Goal: Transaction & Acquisition: Purchase product/service

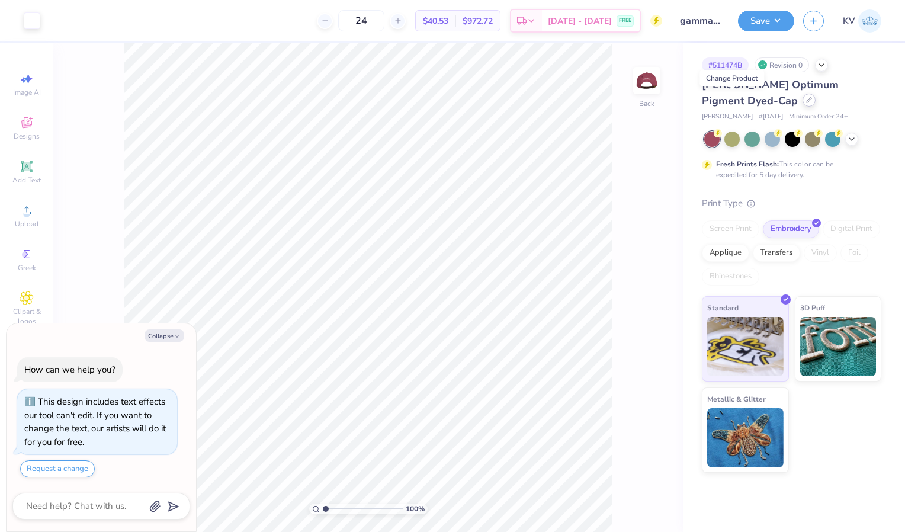
click at [806, 102] on icon at bounding box center [809, 100] width 6 height 6
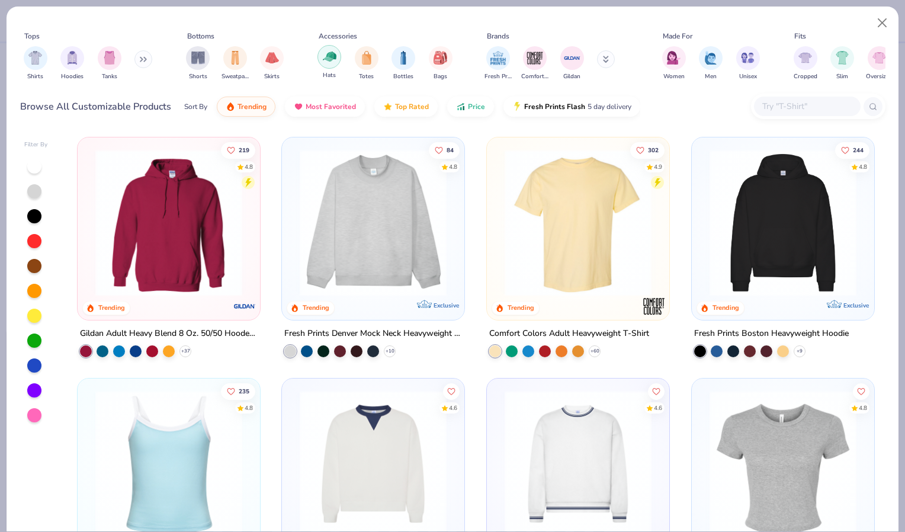
click at [328, 68] on div "filter for Hats" at bounding box center [329, 57] width 24 height 24
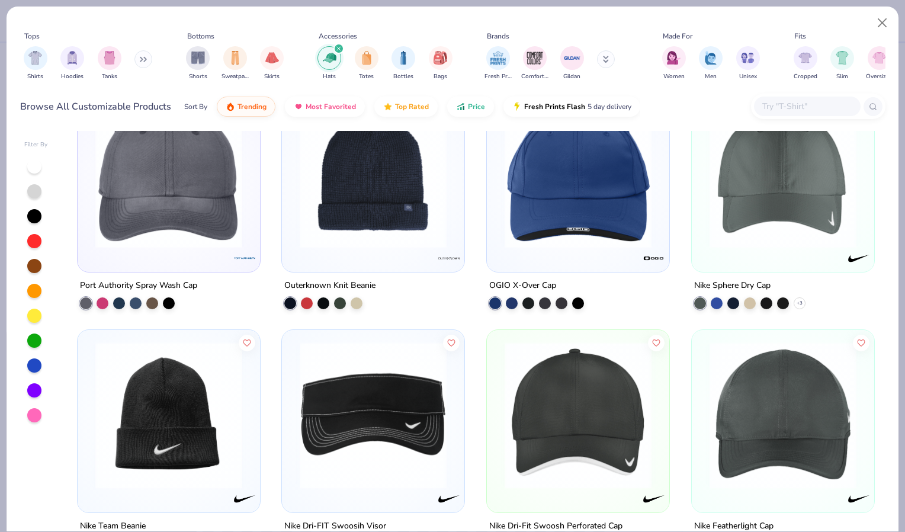
scroll to position [3430, 0]
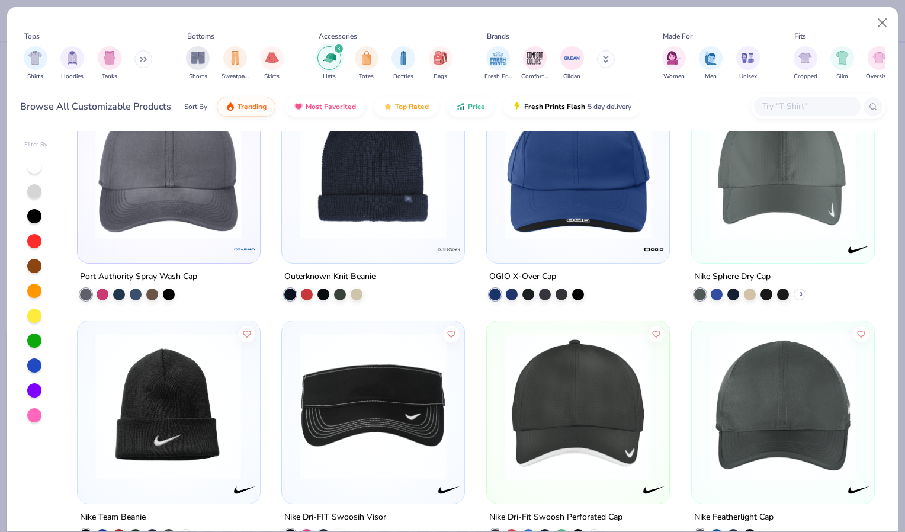
click at [158, 200] on img at bounding box center [168, 165] width 159 height 147
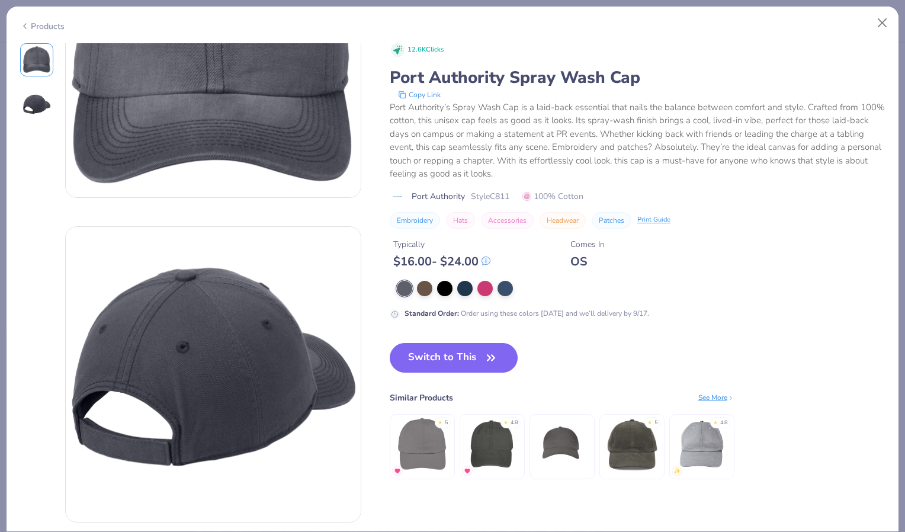
scroll to position [141, 0]
click at [46, 30] on div "Products" at bounding box center [42, 26] width 44 height 12
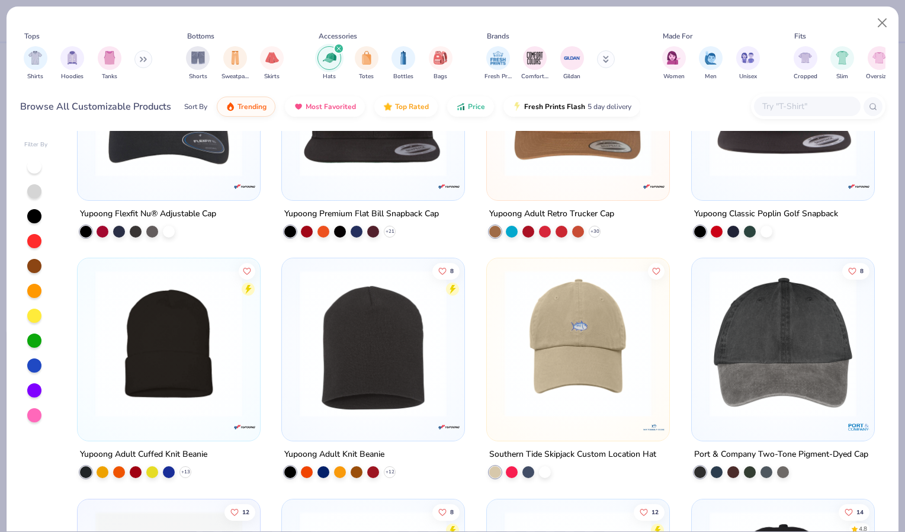
scroll to position [1601, 0]
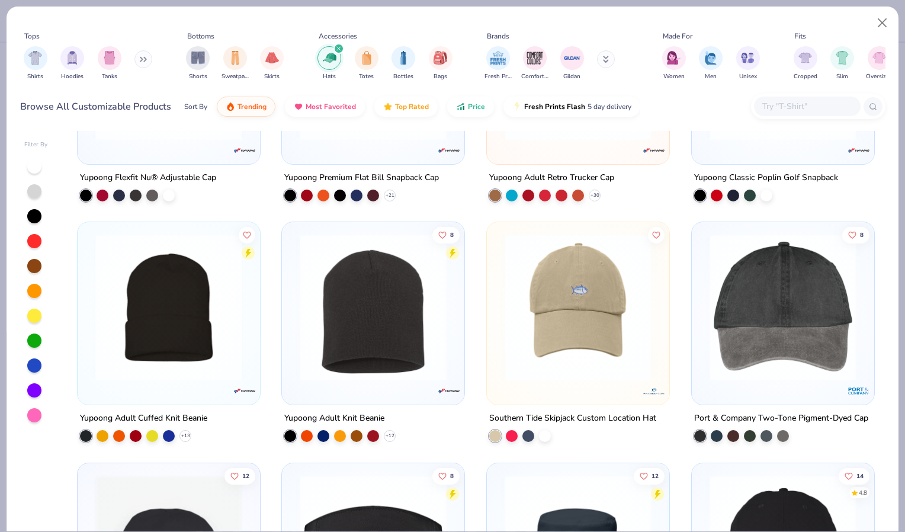
click at [781, 341] on img at bounding box center [783, 307] width 159 height 147
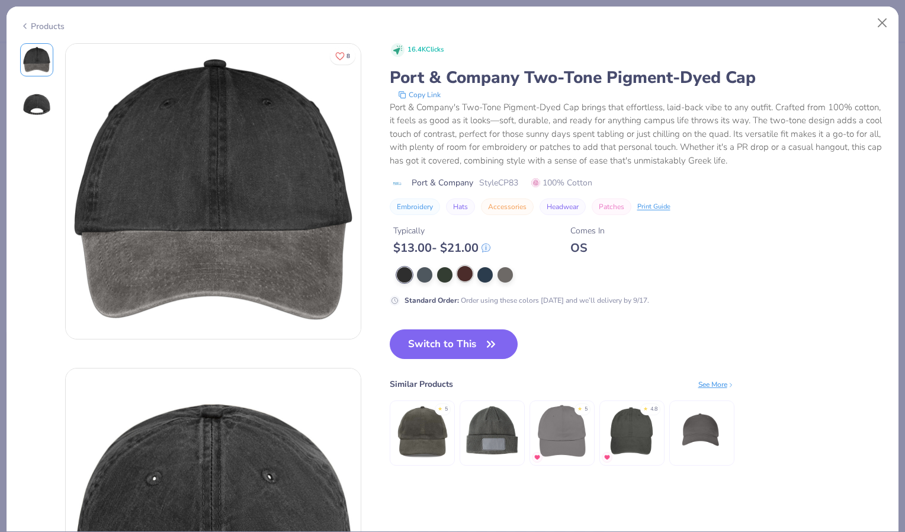
click at [464, 268] on div at bounding box center [464, 273] width 15 height 15
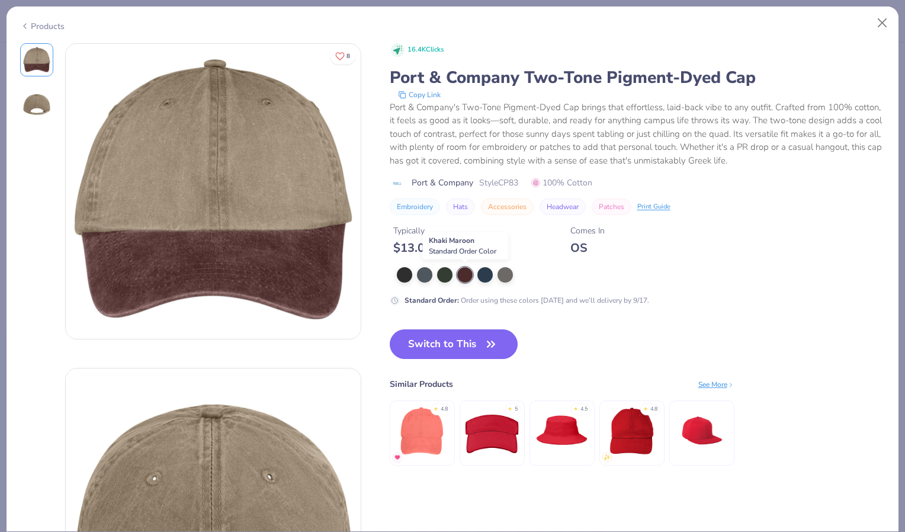
click at [41, 27] on div "Products" at bounding box center [42, 26] width 44 height 12
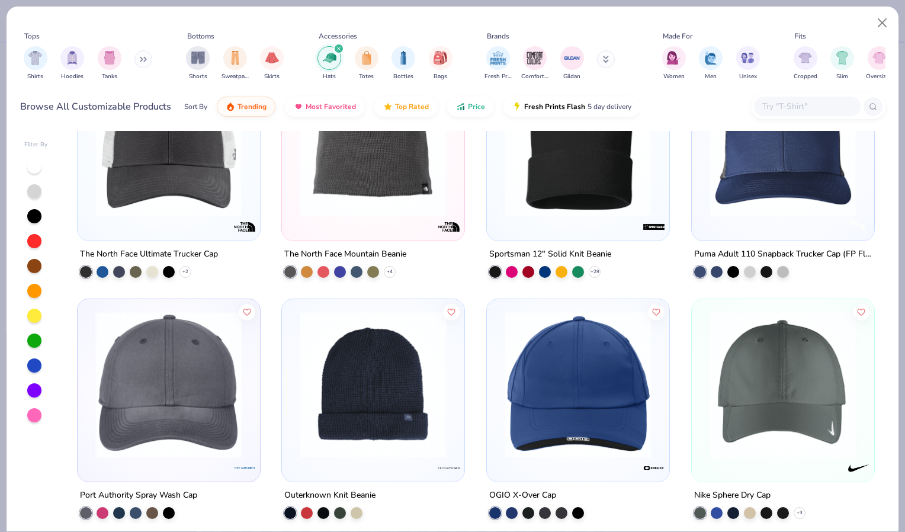
scroll to position [3215, 0]
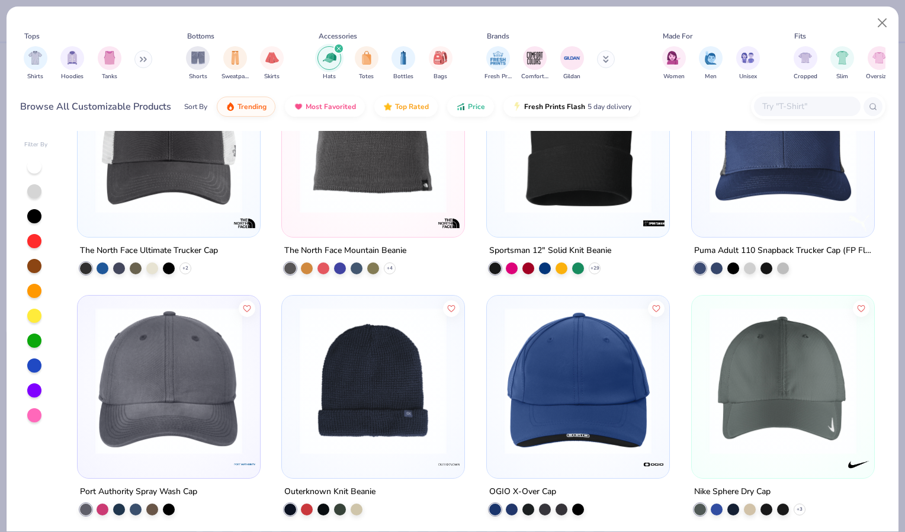
click at [172, 436] on img at bounding box center [168, 380] width 159 height 147
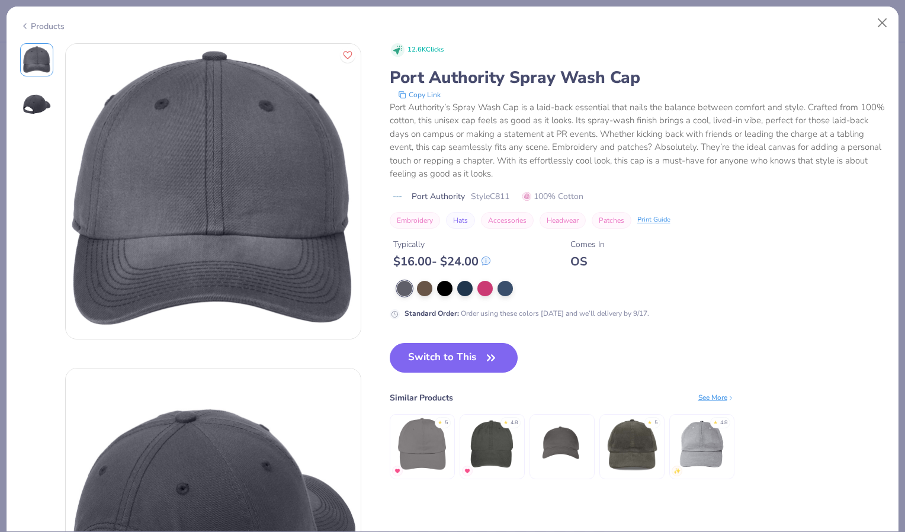
click at [38, 21] on div "Products" at bounding box center [42, 26] width 44 height 12
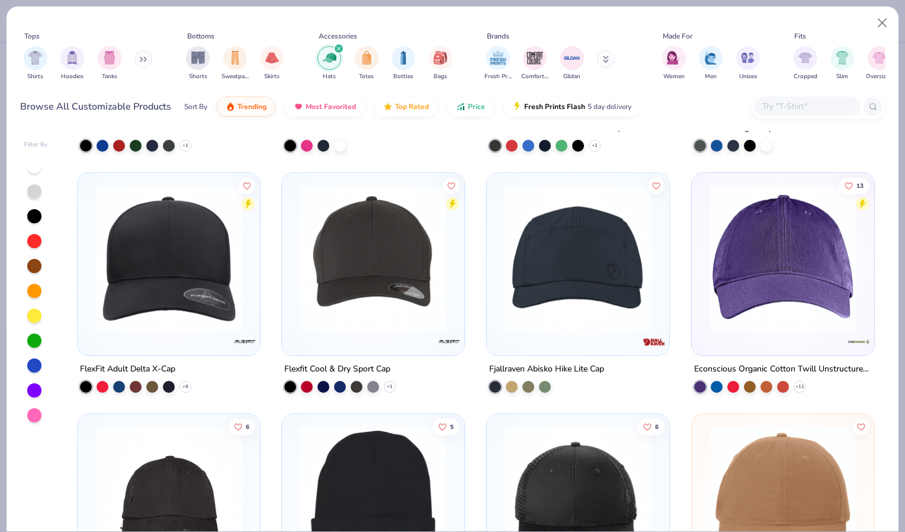
scroll to position [3913, 0]
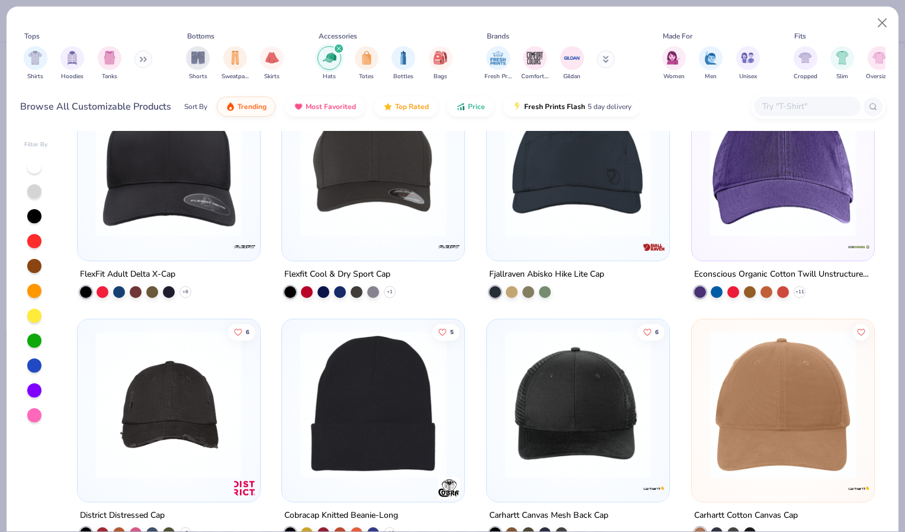
click at [776, 213] on img at bounding box center [783, 163] width 159 height 147
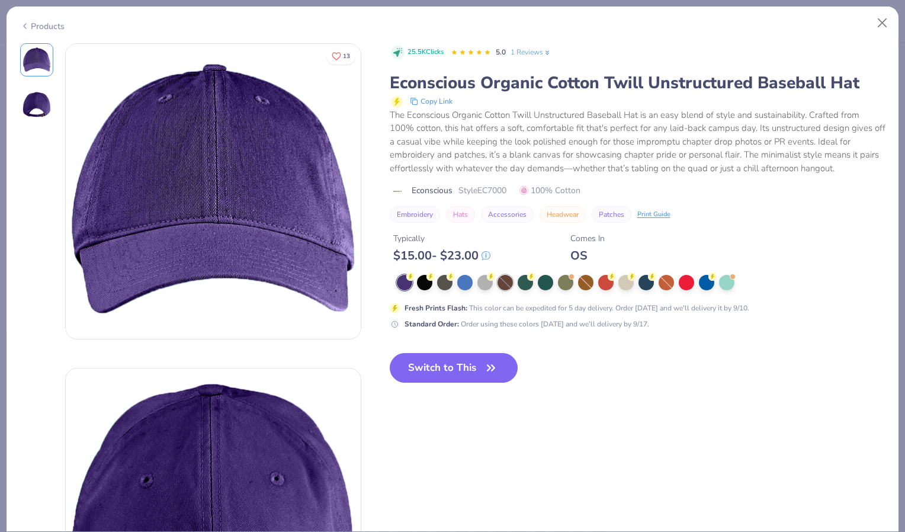
click at [498, 281] on div at bounding box center [504, 282] width 15 height 15
click at [502, 288] on div at bounding box center [504, 282] width 15 height 15
click at [413, 277] on icon at bounding box center [411, 277] width 4 height 6
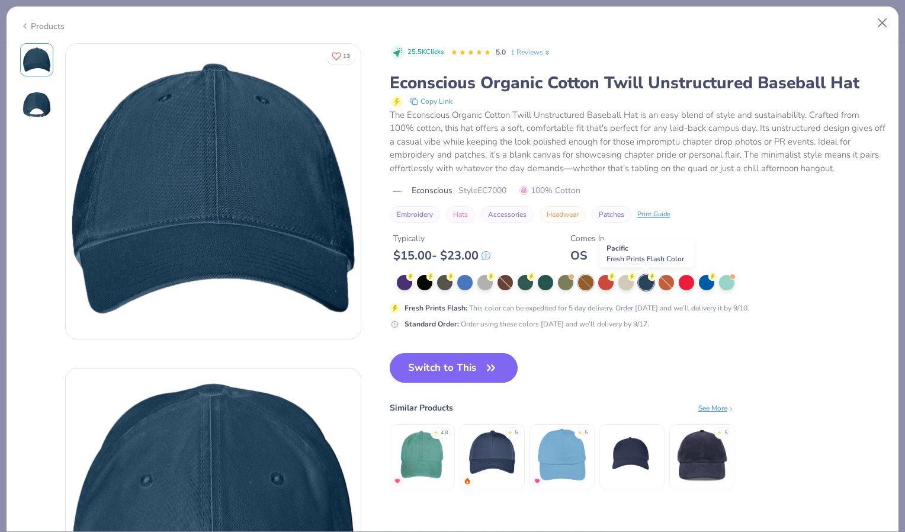
click at [589, 284] on div at bounding box center [585, 282] width 15 height 15
click at [604, 284] on div at bounding box center [605, 281] width 15 height 15
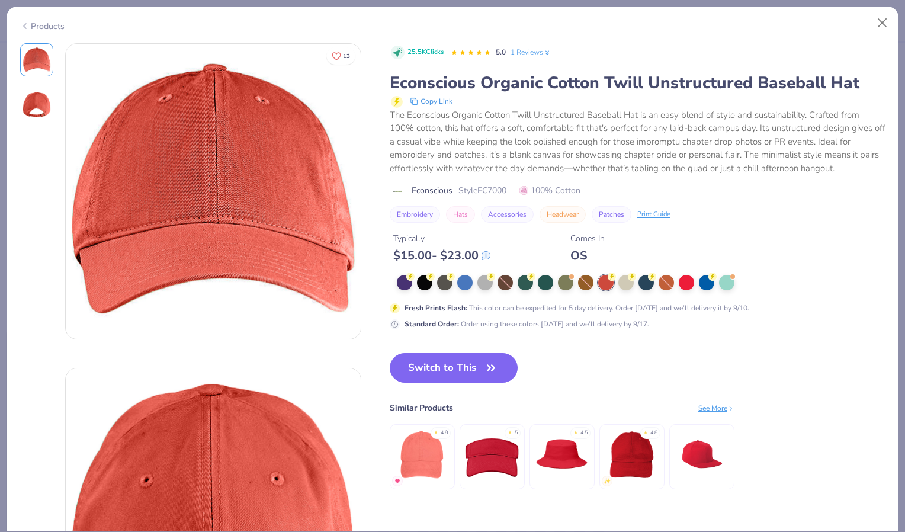
click at [41, 29] on div "Products" at bounding box center [453, 22] width 892 height 31
click at [51, 21] on div "Products" at bounding box center [42, 26] width 44 height 12
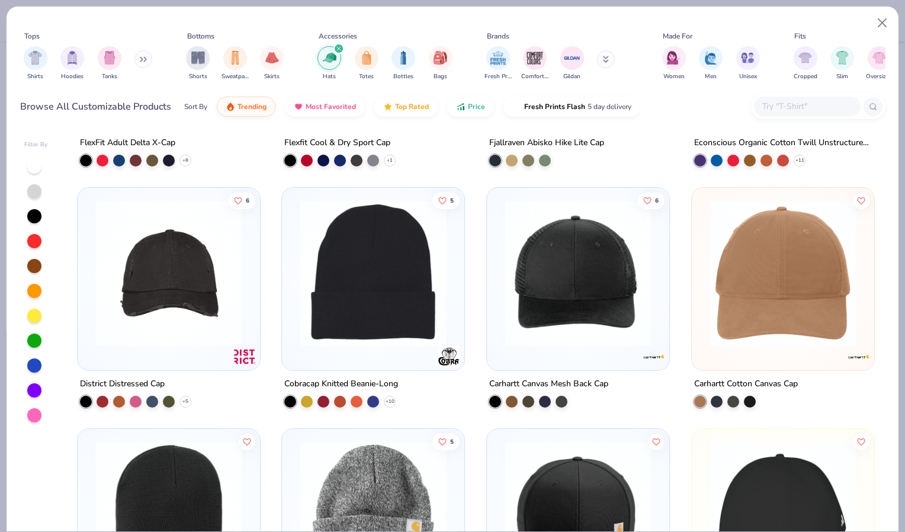
scroll to position [4046, 0]
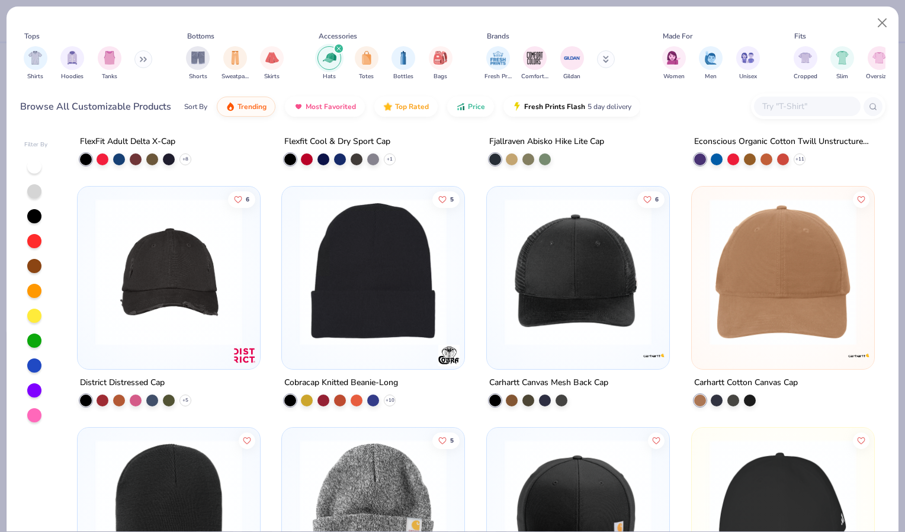
click at [157, 288] on img at bounding box center [168, 271] width 159 height 147
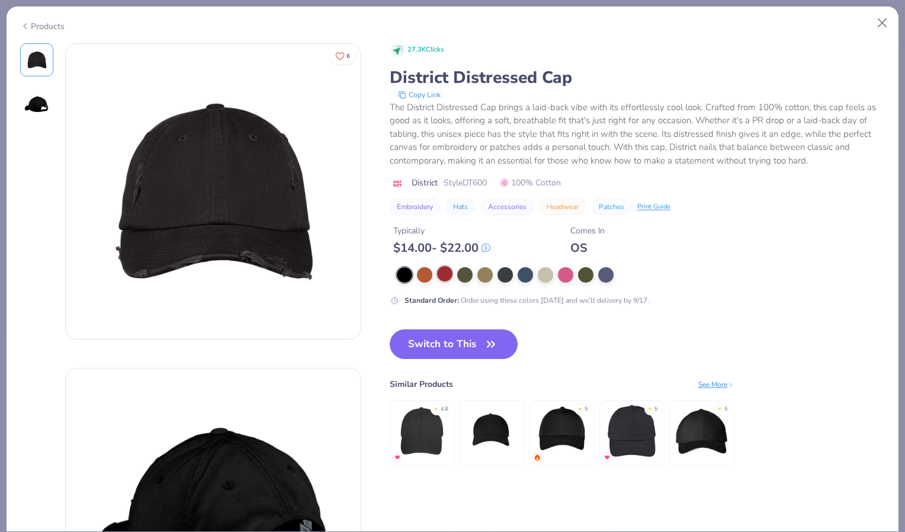
click at [448, 272] on div at bounding box center [444, 273] width 15 height 15
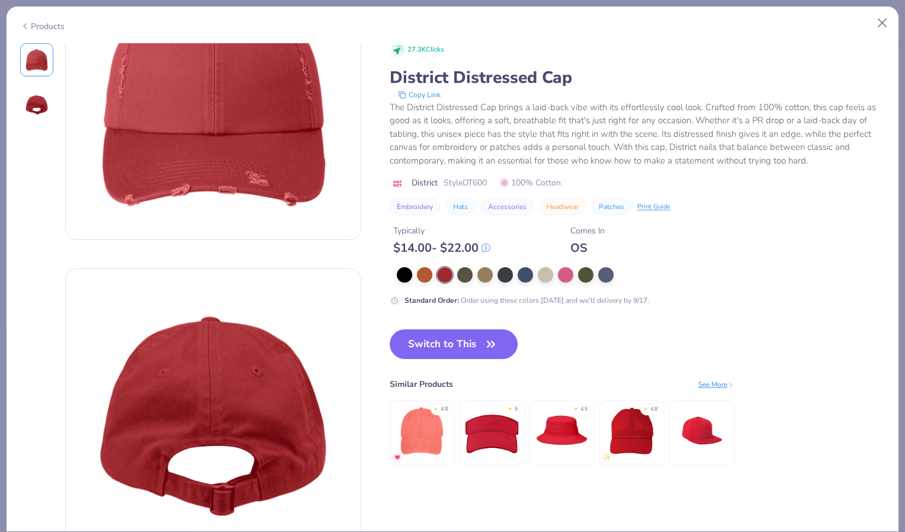
scroll to position [93, 0]
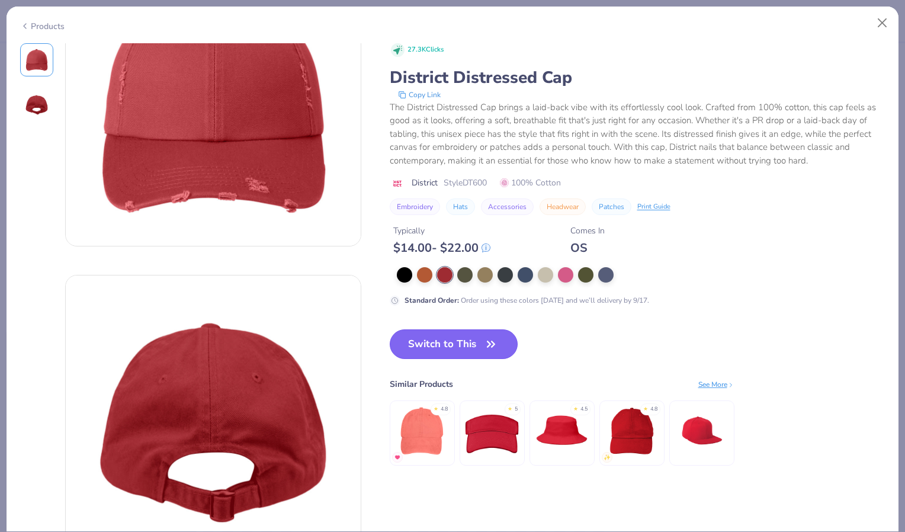
click at [435, 341] on button "Switch to This" at bounding box center [454, 344] width 129 height 30
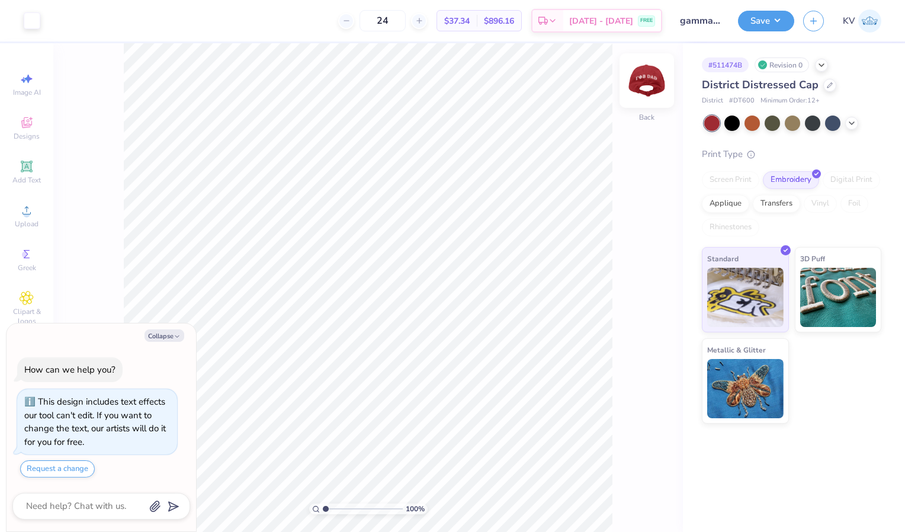
click at [647, 82] on img at bounding box center [646, 80] width 47 height 47
type textarea "x"
click at [406, 19] on input "24" at bounding box center [382, 20] width 46 height 21
type input "2"
type input "1"
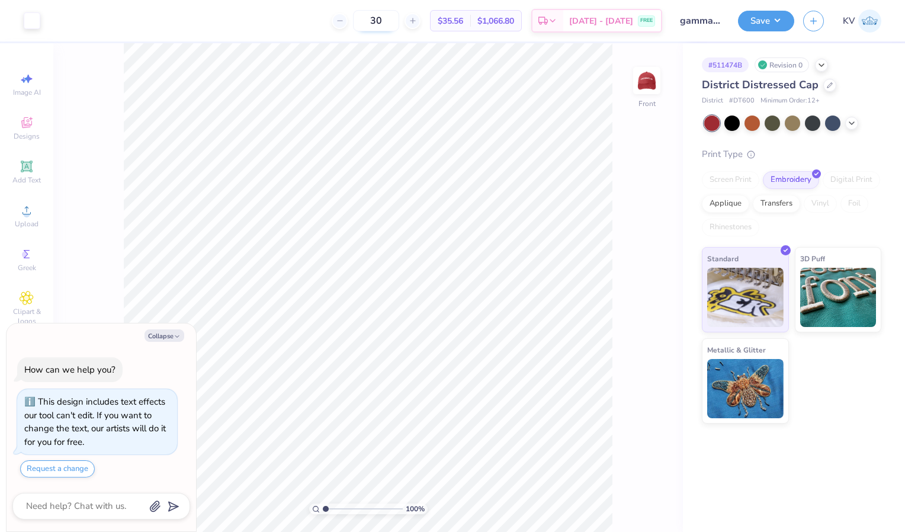
type input "3"
type input "40"
click at [648, 80] on img at bounding box center [646, 80] width 47 height 47
click at [631, 486] on div "100 % Back" at bounding box center [368, 287] width 630 height 489
type textarea "x"
